Goal: Transaction & Acquisition: Purchase product/service

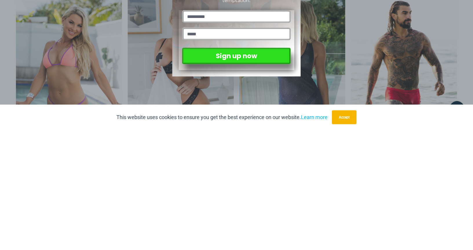
scroll to position [2481, 0]
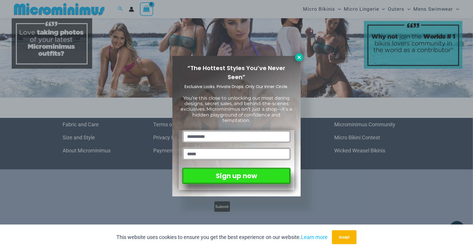
click at [302, 56] on icon at bounding box center [299, 57] width 5 height 5
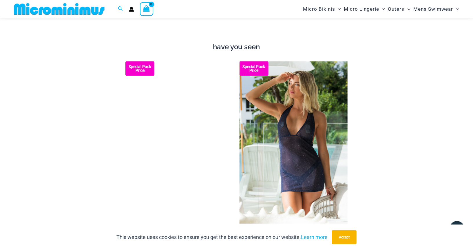
scroll to position [475, 0]
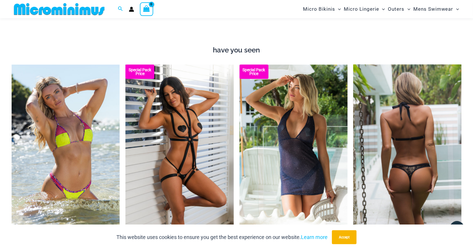
click at [461, 65] on img at bounding box center [407, 146] width 108 height 162
click at [439, 83] on img at bounding box center [407, 146] width 108 height 162
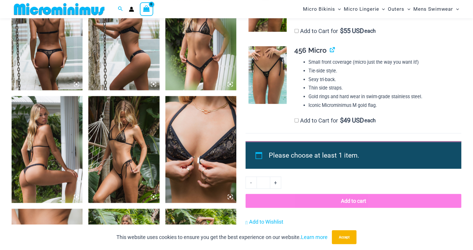
scroll to position [413, 0]
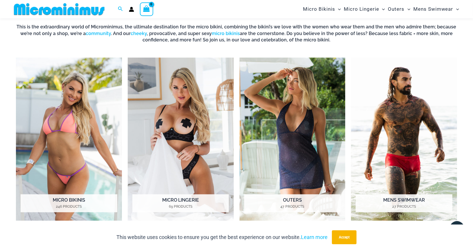
scroll to position [240, 0]
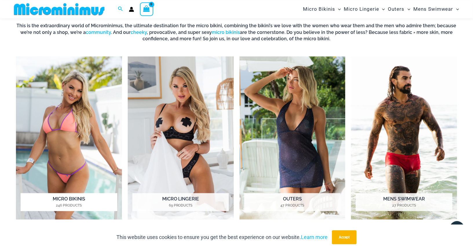
click at [55, 146] on img "Visit product category Micro Bikinis" at bounding box center [69, 137] width 106 height 163
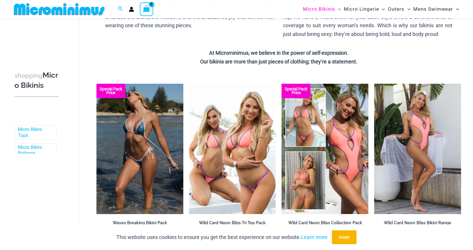
scroll to position [125, 0]
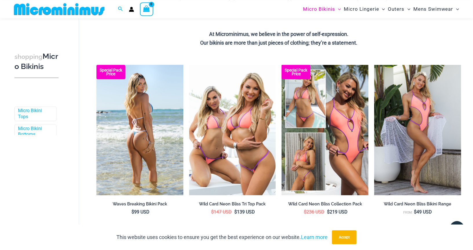
click at [117, 145] on img at bounding box center [139, 130] width 87 height 130
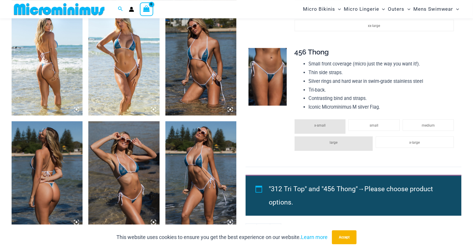
scroll to position [390, 0]
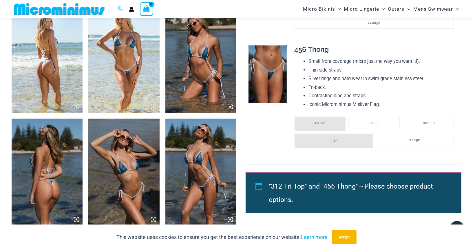
click at [112, 81] on img at bounding box center [123, 59] width 71 height 107
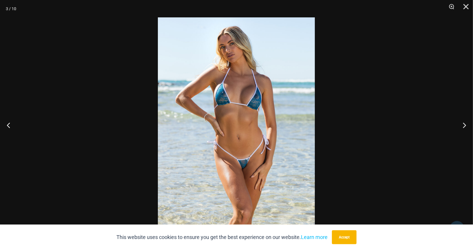
click at [21, 4] on div at bounding box center [23, 8] width 14 height 17
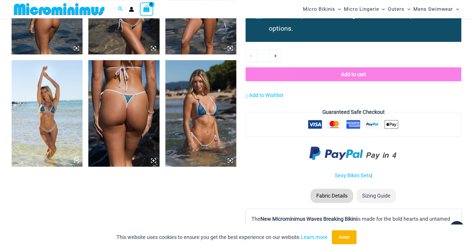
scroll to position [562, 0]
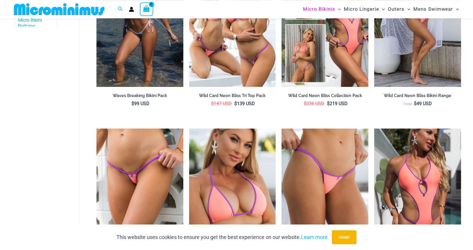
scroll to position [335, 0]
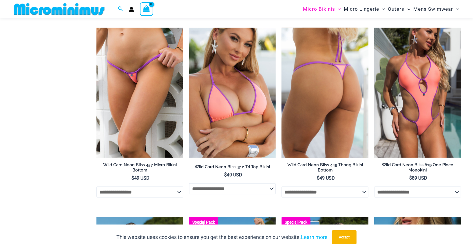
click at [343, 143] on img at bounding box center [325, 93] width 87 height 130
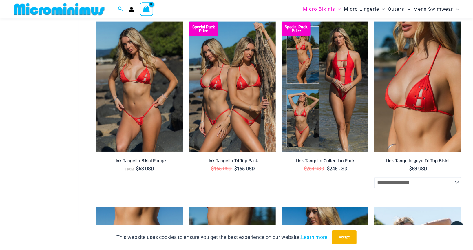
scroll to position [530, 0]
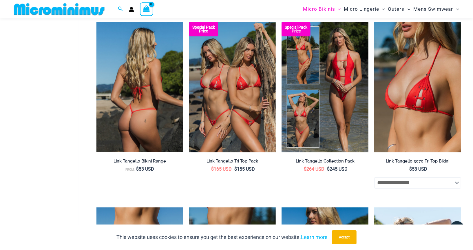
click at [138, 109] on img at bounding box center [139, 87] width 87 height 130
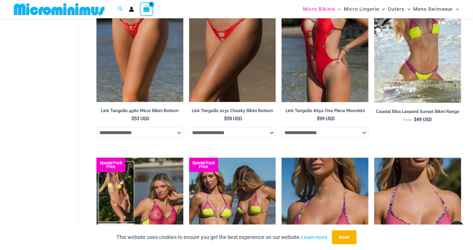
scroll to position [766, 0]
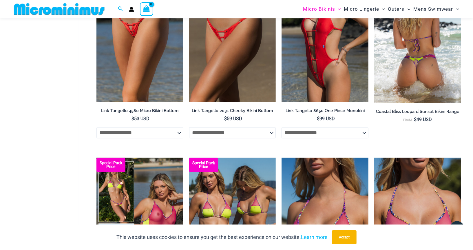
click at [426, 76] on img at bounding box center [417, 37] width 87 height 131
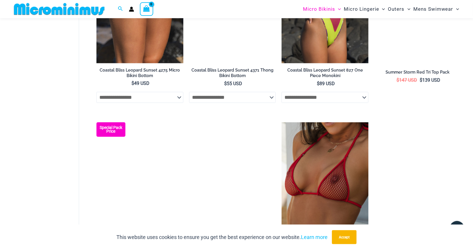
scroll to position [1179, 0]
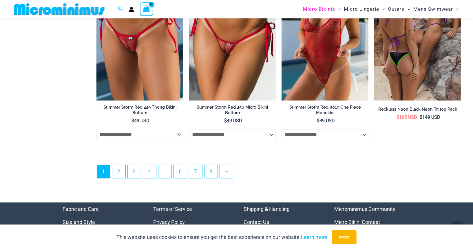
scroll to position [1521, 0]
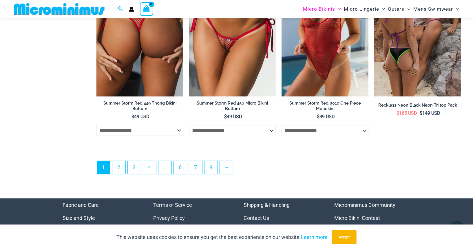
click at [165, 136] on select "**********" at bounding box center [139, 130] width 87 height 11
select select "*******"
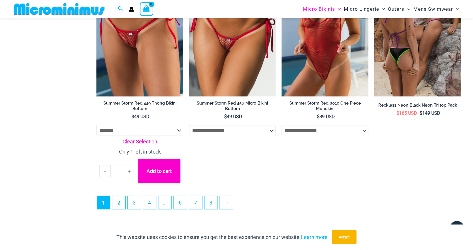
click at [157, 146] on link "Clear Selection" at bounding box center [139, 141] width 87 height 9
select select
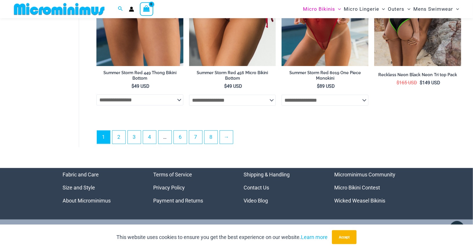
scroll to position [1549, 0]
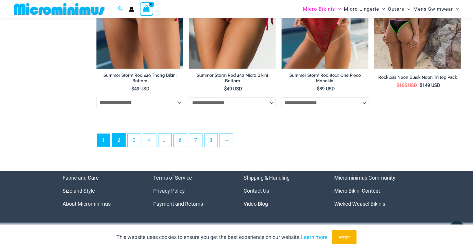
click at [119, 147] on link "2" at bounding box center [118, 140] width 13 height 14
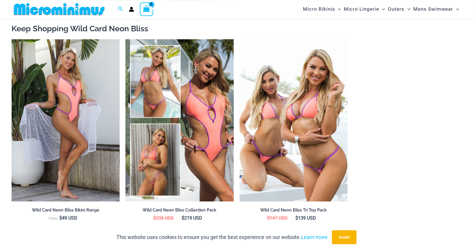
scroll to position [714, 0]
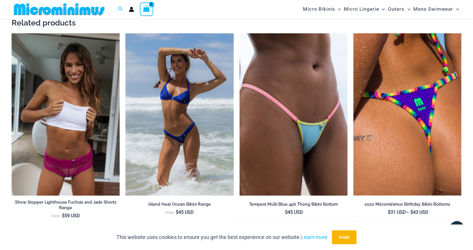
scroll to position [1119, 0]
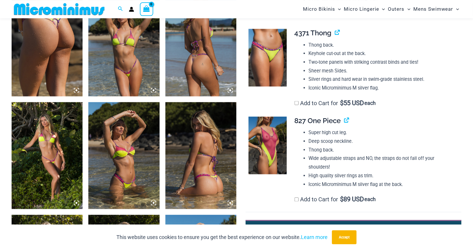
scroll to position [521, 0]
click at [145, 73] on img at bounding box center [123, 43] width 71 height 107
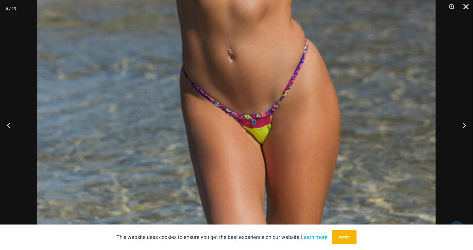
click at [462, 7] on button "Close" at bounding box center [464, 8] width 14 height 17
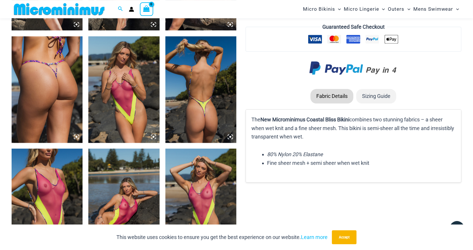
scroll to position [818, 0]
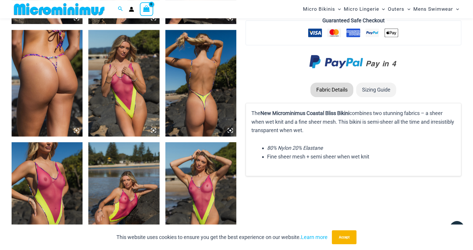
click at [124, 111] on img at bounding box center [123, 83] width 71 height 107
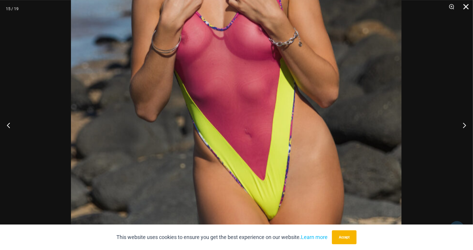
click at [464, 3] on button "Close" at bounding box center [464, 8] width 14 height 17
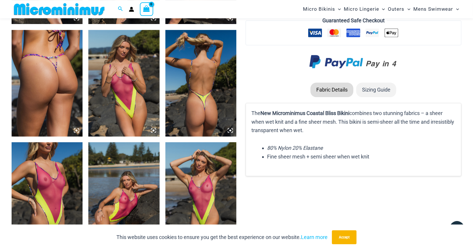
click at [134, 98] on img at bounding box center [123, 83] width 71 height 107
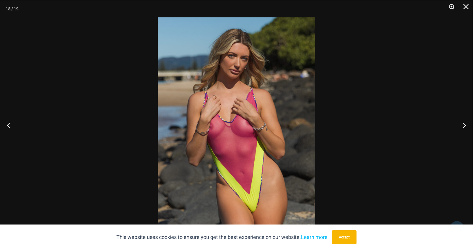
click at [448, 8] on button "Zoom" at bounding box center [449, 8] width 14 height 17
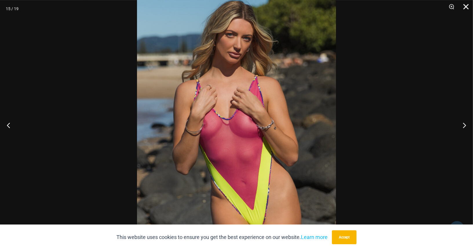
click at [468, 7] on button "Close" at bounding box center [464, 8] width 14 height 17
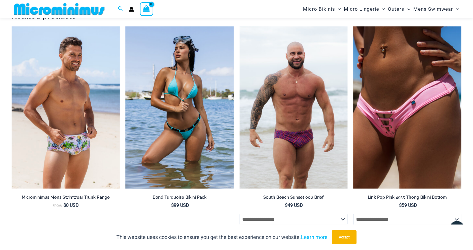
scroll to position [1290, 0]
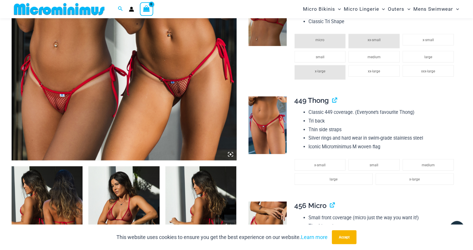
scroll to position [228, 0]
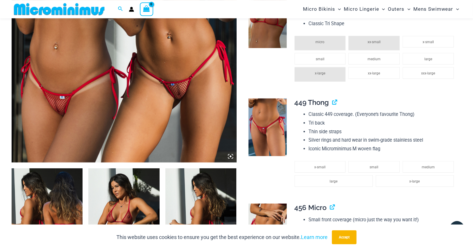
click at [272, 141] on img at bounding box center [268, 127] width 39 height 58
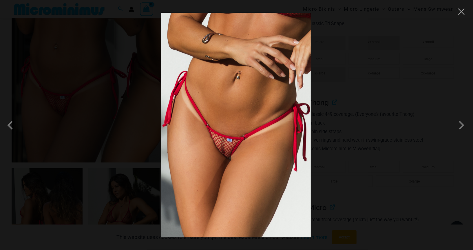
click at [227, 153] on img at bounding box center [236, 125] width 150 height 225
click at [85, 124] on div at bounding box center [236, 125] width 473 height 250
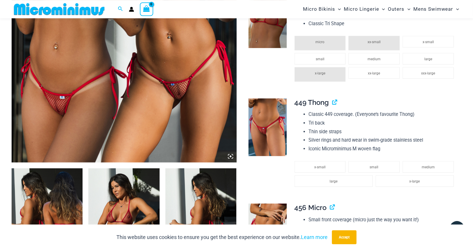
click at [273, 128] on img at bounding box center [268, 127] width 39 height 58
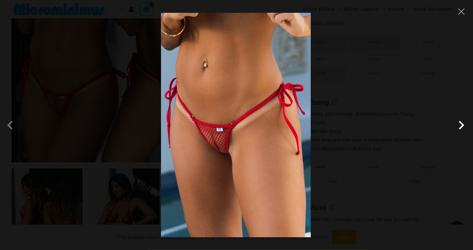
click at [459, 127] on span at bounding box center [461, 124] width 17 height 17
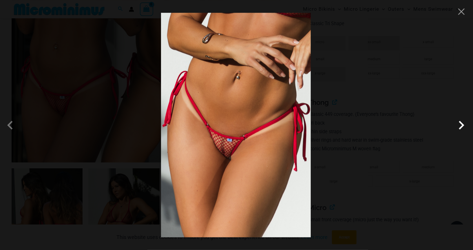
click at [460, 128] on span at bounding box center [461, 124] width 17 height 17
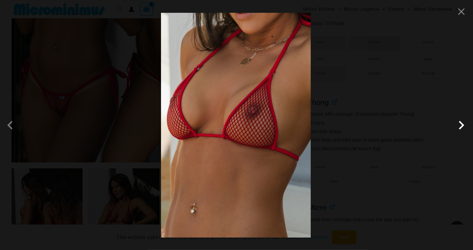
click at [459, 128] on span at bounding box center [461, 124] width 17 height 17
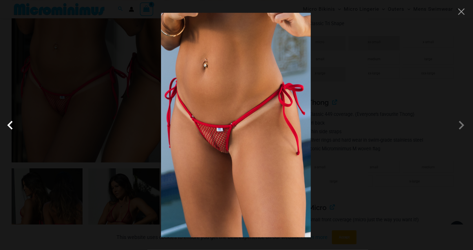
click at [14, 127] on span at bounding box center [11, 124] width 17 height 17
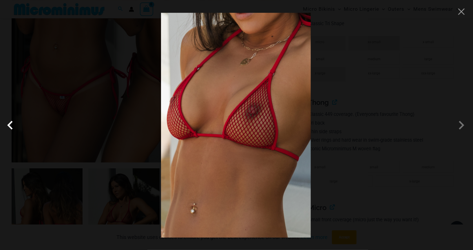
click at [13, 131] on span at bounding box center [11, 124] width 17 height 17
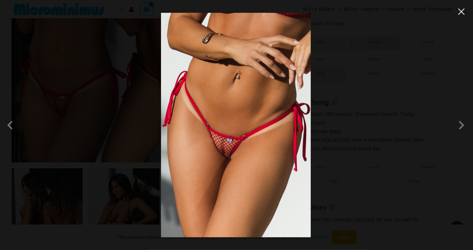
click at [460, 12] on button "Close" at bounding box center [461, 11] width 9 height 9
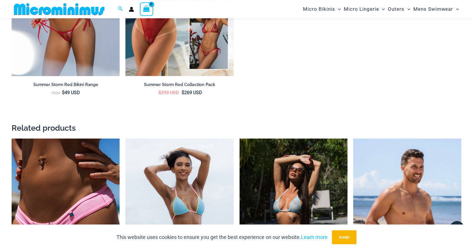
scroll to position [958, 0]
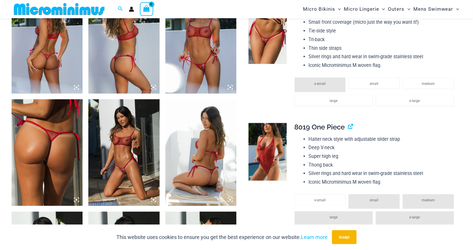
scroll to position [522, 0]
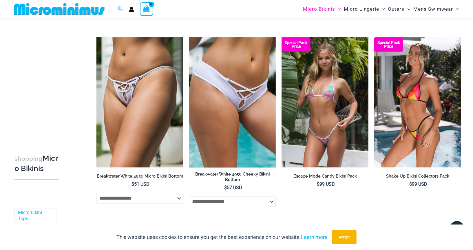
scroll to position [591, 0]
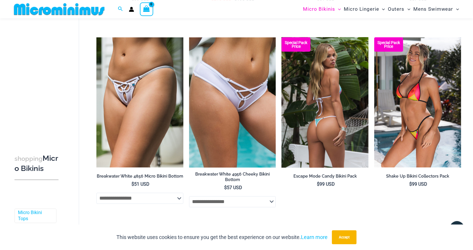
click at [329, 147] on img at bounding box center [325, 102] width 87 height 130
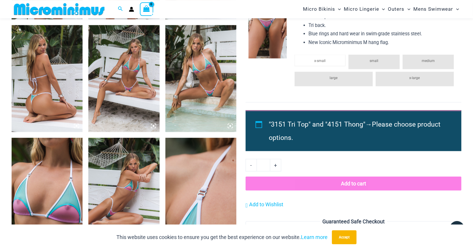
scroll to position [484, 0]
click at [215, 95] on img at bounding box center [200, 78] width 71 height 107
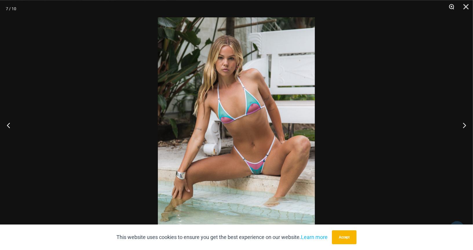
click at [451, 10] on button "Zoom" at bounding box center [449, 8] width 14 height 17
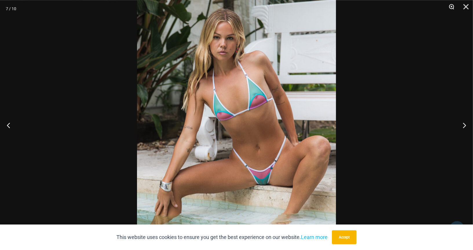
click at [450, 7] on button "Zoom" at bounding box center [449, 8] width 14 height 17
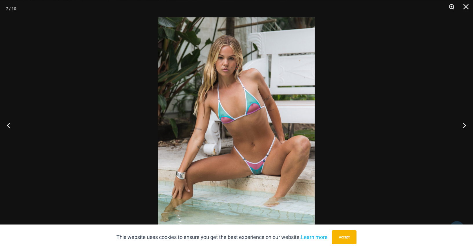
click at [448, 10] on button "Zoom" at bounding box center [449, 8] width 14 height 17
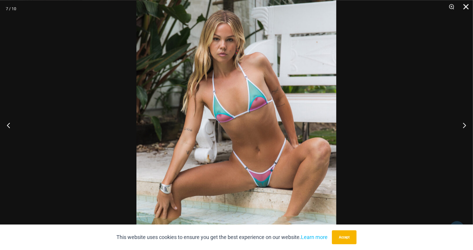
click at [461, 11] on button "Close" at bounding box center [464, 8] width 14 height 17
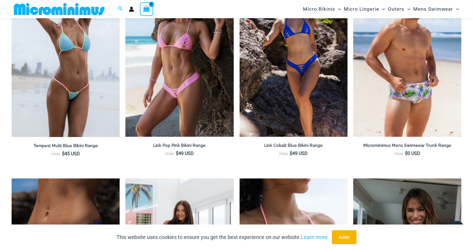
scroll to position [954, 0]
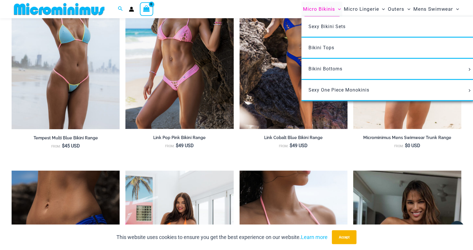
click at [330, 12] on span "Micro Bikinis" at bounding box center [319, 9] width 32 height 15
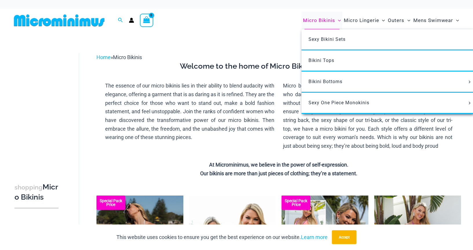
click at [338, 20] on icon "Menu Toggle" at bounding box center [339, 20] width 3 height 3
click at [331, 101] on span "Sexy One Piece Monokinis" at bounding box center [339, 103] width 61 height 6
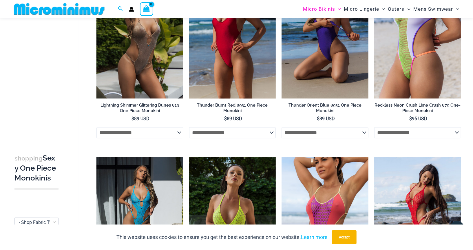
scroll to position [1045, 0]
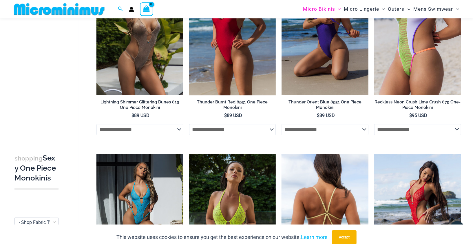
click at [347, 224] on img at bounding box center [325, 219] width 87 height 130
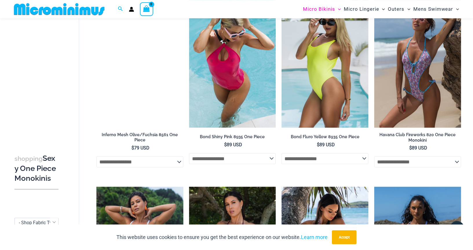
scroll to position [444, 0]
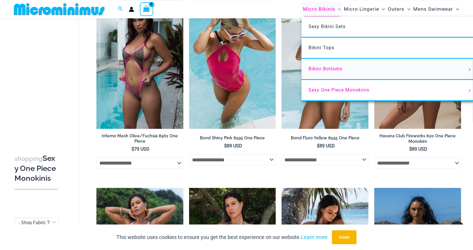
click at [342, 72] on span "Bikini Bottoms" at bounding box center [326, 69] width 34 height 6
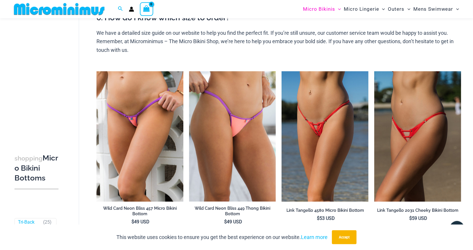
scroll to position [254, 0]
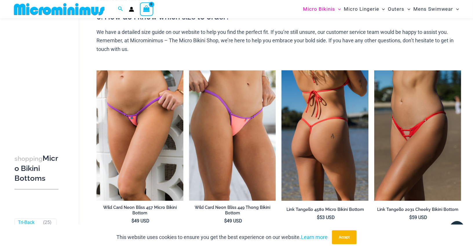
click at [312, 229] on select "**********" at bounding box center [325, 231] width 87 height 11
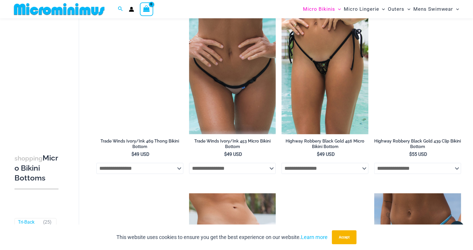
scroll to position [884, 0]
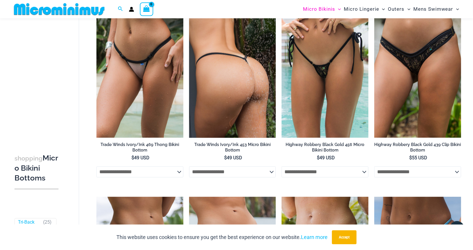
click at [244, 100] on img at bounding box center [232, 73] width 87 height 130
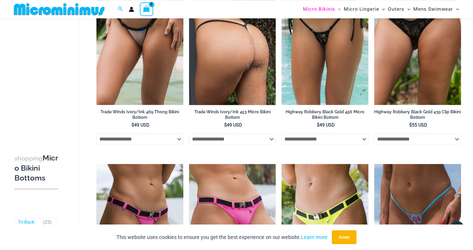
scroll to position [918, 0]
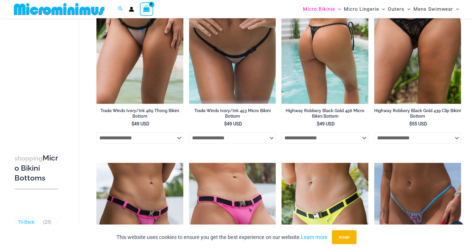
click at [335, 63] on img at bounding box center [325, 39] width 87 height 130
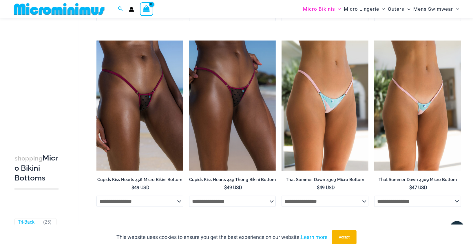
scroll to position [1608, 0]
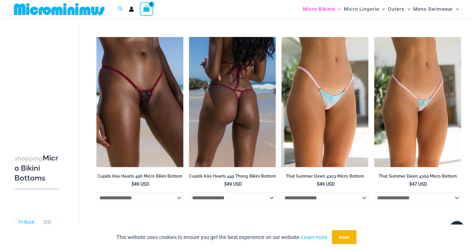
click at [249, 156] on img at bounding box center [232, 102] width 87 height 130
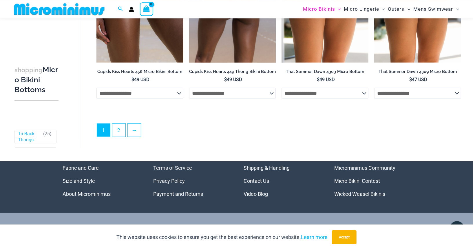
scroll to position [1713, 0]
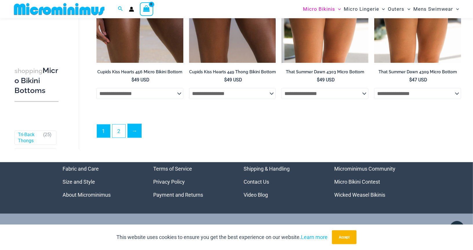
click at [137, 138] on link "→" at bounding box center [135, 131] width 14 height 14
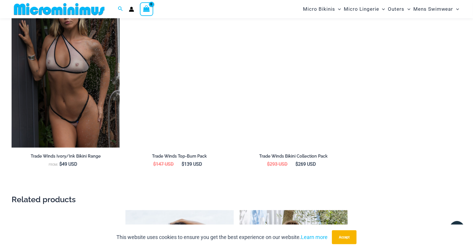
scroll to position [767, 0]
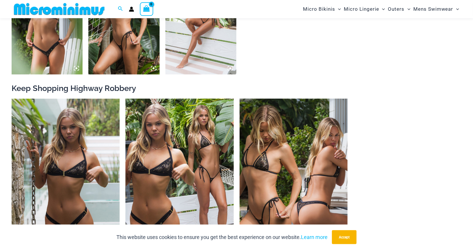
scroll to position [581, 0]
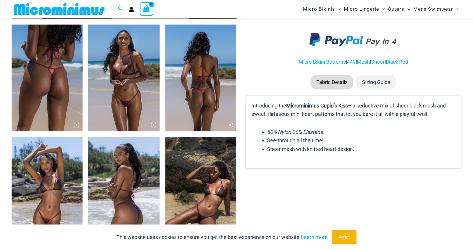
scroll to position [371, 0]
click at [125, 87] on img at bounding box center [123, 78] width 71 height 107
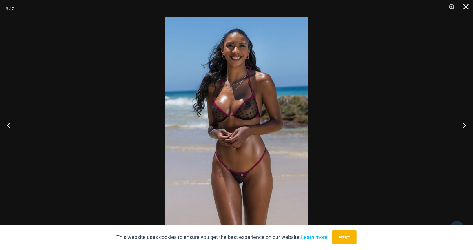
click at [461, 7] on button "Close" at bounding box center [464, 8] width 14 height 17
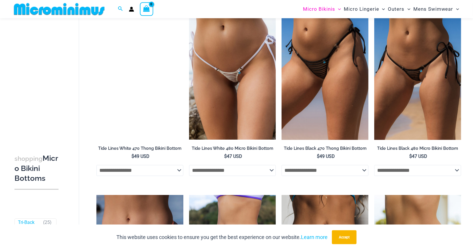
scroll to position [624, 0]
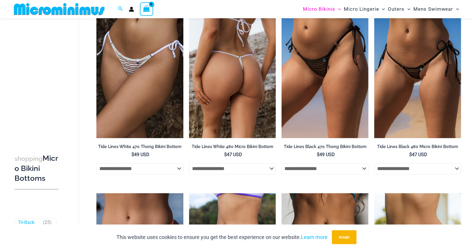
click at [239, 110] on img at bounding box center [232, 73] width 87 height 130
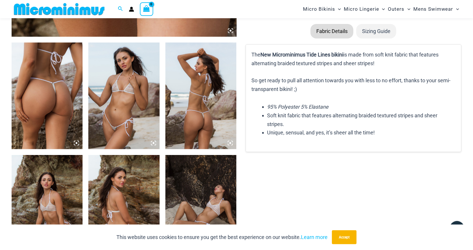
scroll to position [351, 0]
